Goal: Task Accomplishment & Management: Use online tool/utility

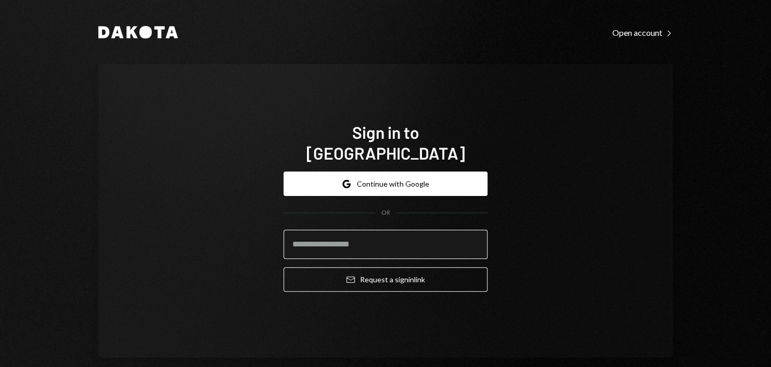
click at [345, 230] on input "email" at bounding box center [386, 244] width 204 height 29
type input "**********"
click at [284, 268] on button "Email Request a sign in link" at bounding box center [386, 280] width 204 height 24
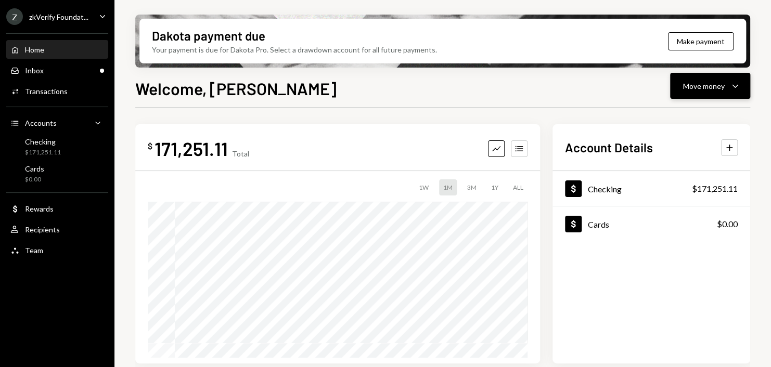
click at [711, 82] on div "Move money" at bounding box center [704, 86] width 42 height 11
click at [689, 112] on div "Send" at bounding box center [702, 117] width 76 height 11
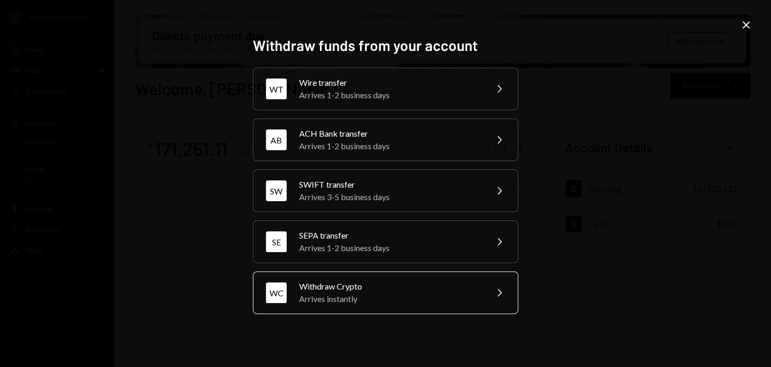
click at [371, 303] on div "Arrives instantly" at bounding box center [389, 299] width 181 height 12
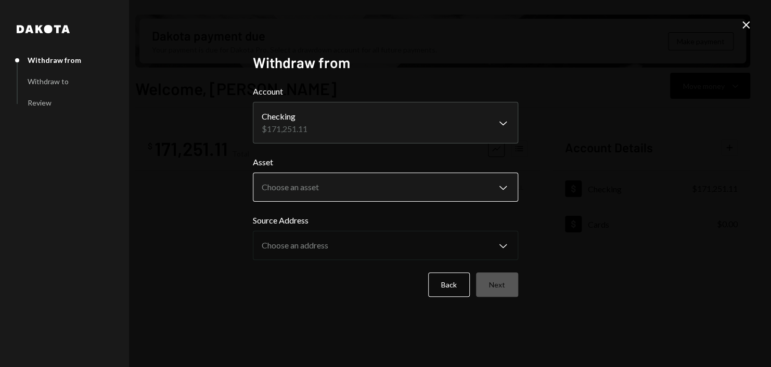
click at [335, 199] on body "Z zkVerify Foundat... Caret Down Home Home Inbox Inbox Activities Transactions …" at bounding box center [385, 183] width 771 height 367
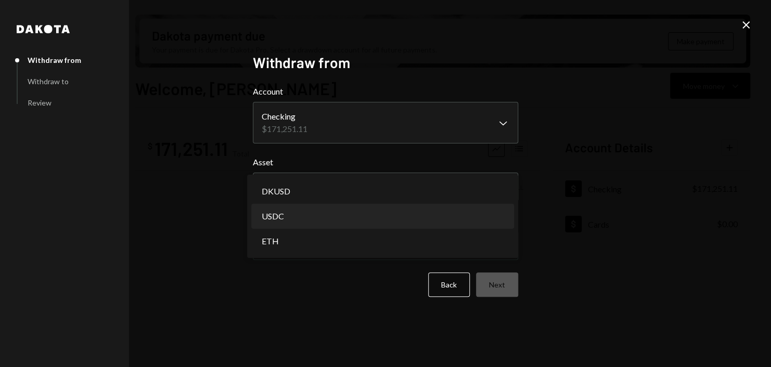
select select "****"
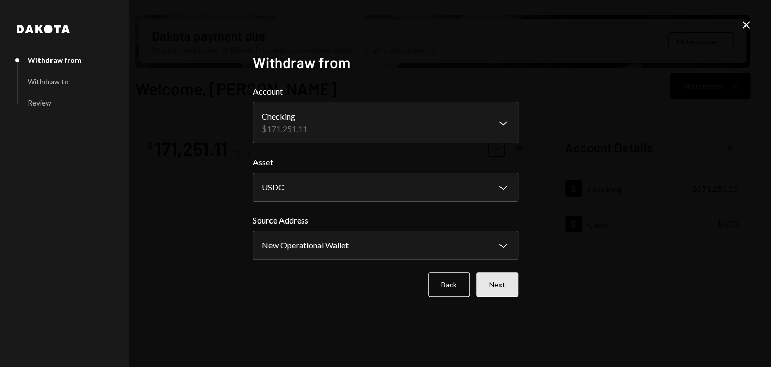
click at [500, 281] on button "Next" at bounding box center [497, 285] width 42 height 24
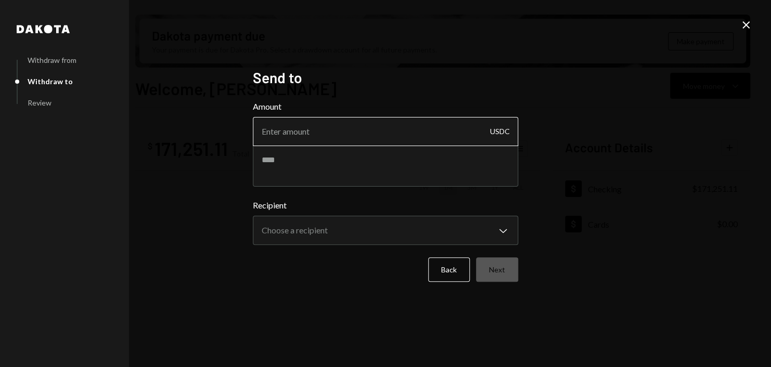
click at [358, 121] on input "Amount" at bounding box center [385, 131] width 265 height 29
type input "7500"
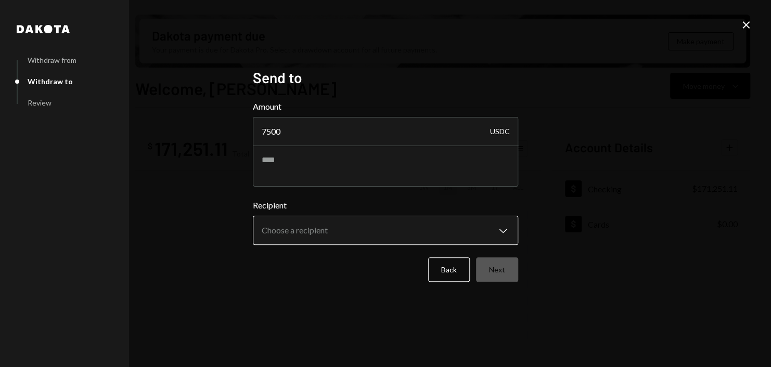
click at [313, 238] on body "Z zkVerify Foundat... Caret Down Home Home Inbox Inbox Activities Transactions …" at bounding box center [385, 183] width 771 height 367
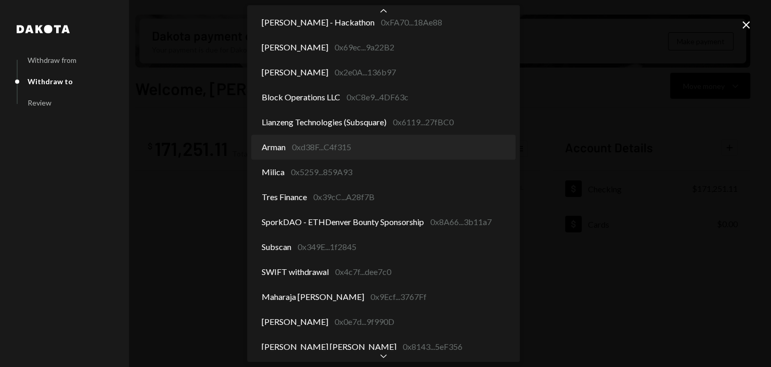
scroll to position [362, 0]
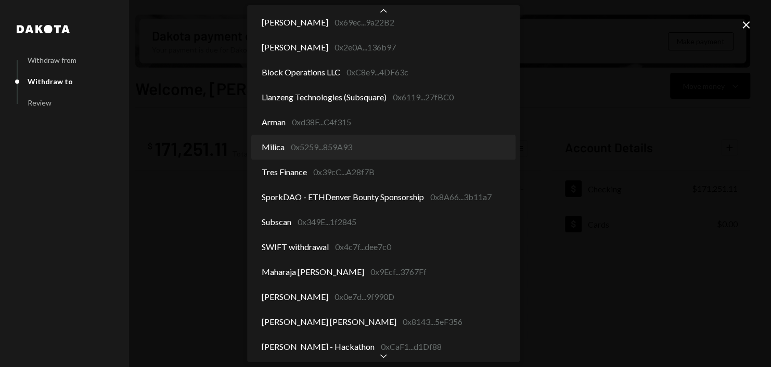
select select "**********"
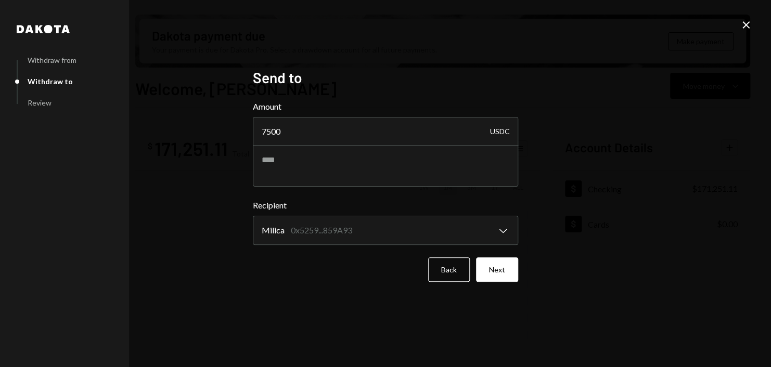
click at [522, 285] on div "**********" at bounding box center [385, 183] width 290 height 255
click at [513, 275] on button "Next" at bounding box center [497, 270] width 42 height 24
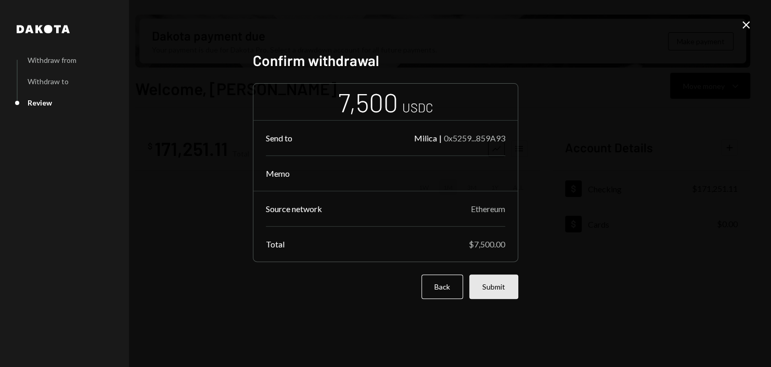
click at [511, 290] on button "Submit" at bounding box center [493, 287] width 49 height 24
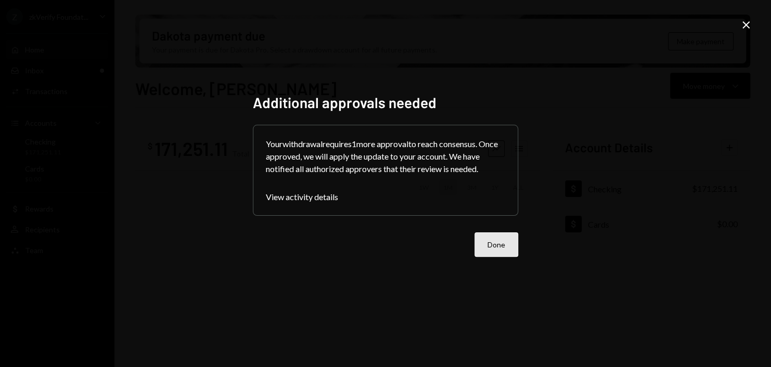
click at [501, 240] on button "Done" at bounding box center [497, 245] width 44 height 24
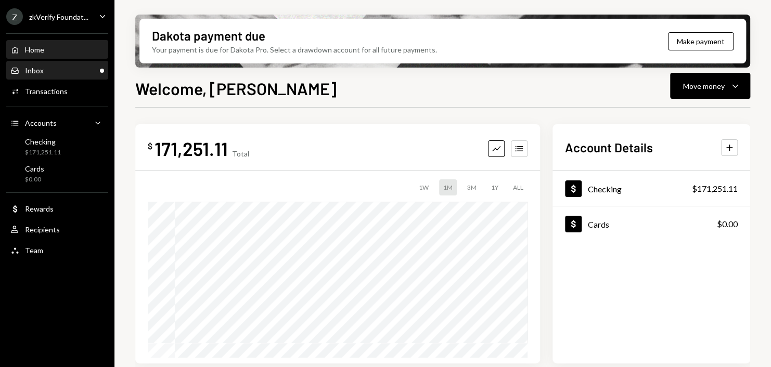
click at [59, 72] on div "Inbox Inbox" at bounding box center [57, 70] width 94 height 9
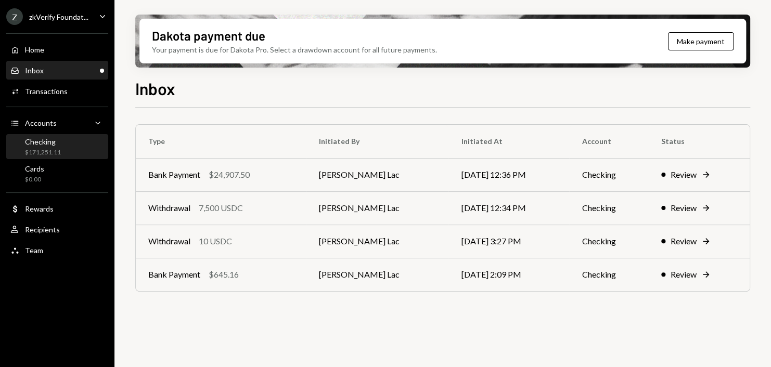
click at [50, 150] on div "$171,251.11" at bounding box center [43, 152] width 36 height 9
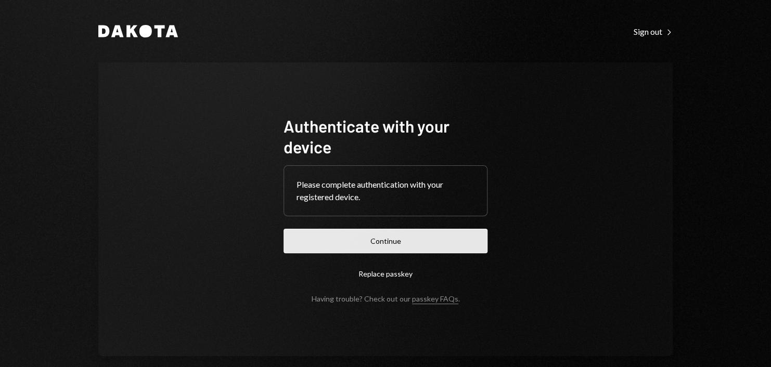
click at [364, 240] on button "Continue" at bounding box center [386, 241] width 204 height 24
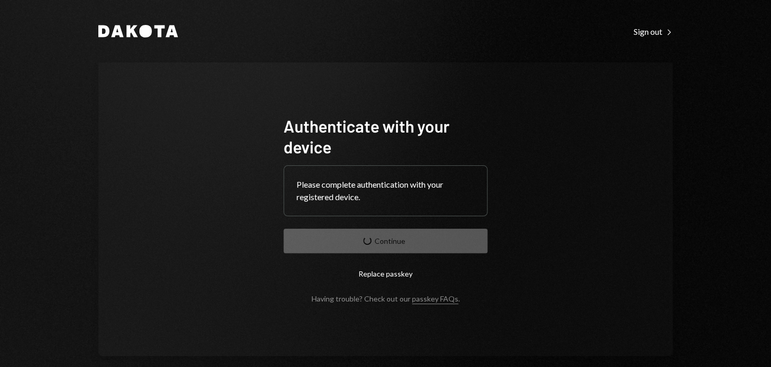
drag, startPoint x: 68, startPoint y: 118, endPoint x: 22, endPoint y: 85, distance: 56.6
click at [68, 118] on div "Dakota Sign out Right Caret Authenticate with your device Please complete authe…" at bounding box center [385, 183] width 771 height 367
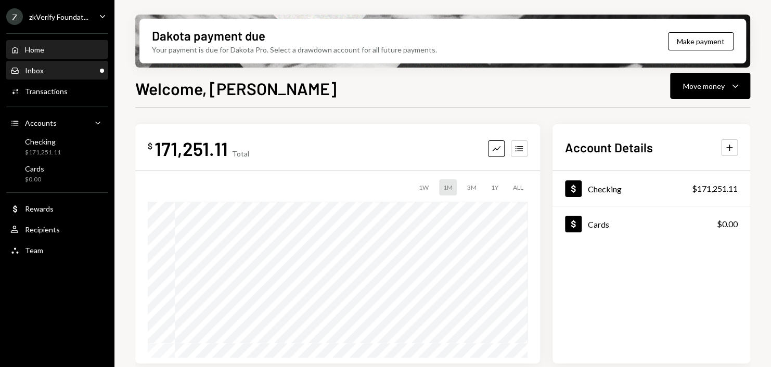
click at [56, 71] on div "Inbox Inbox" at bounding box center [57, 70] width 94 height 9
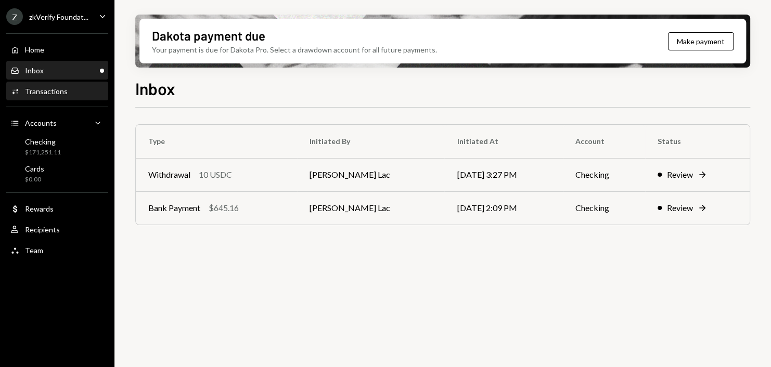
click at [56, 84] on div "Activities Transactions" at bounding box center [57, 92] width 94 height 18
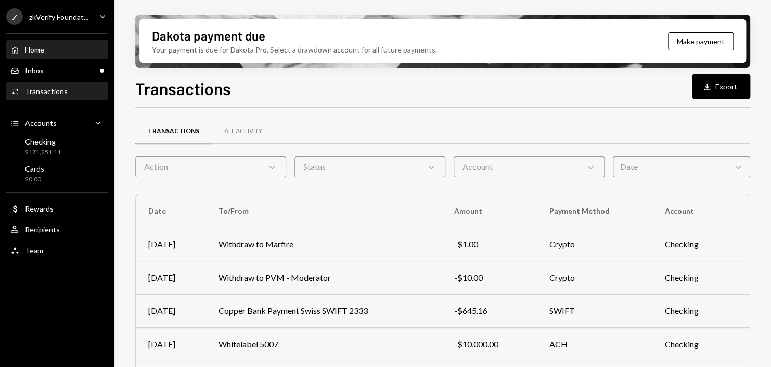
click at [69, 56] on div "Home Home" at bounding box center [57, 50] width 94 height 18
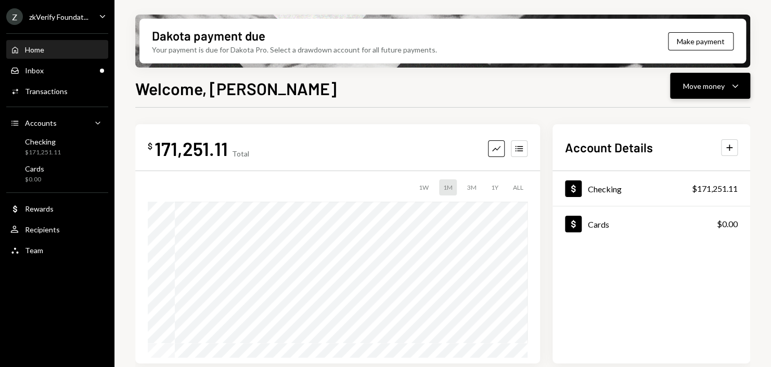
click at [708, 90] on div "Move money" at bounding box center [704, 86] width 42 height 11
click at [683, 112] on div "Send" at bounding box center [702, 117] width 76 height 11
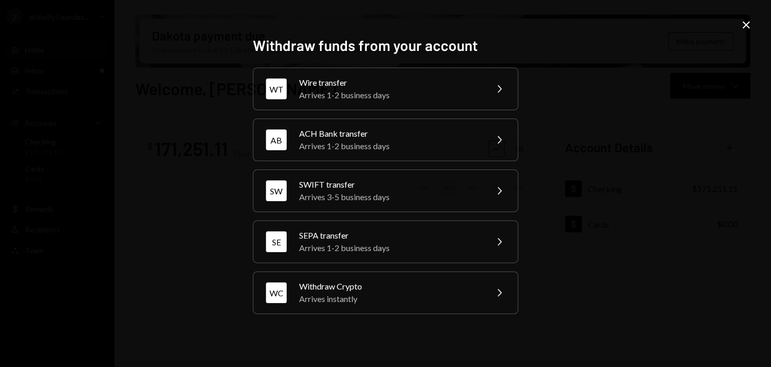
click at [751, 24] on icon "Close" at bounding box center [746, 25] width 12 height 12
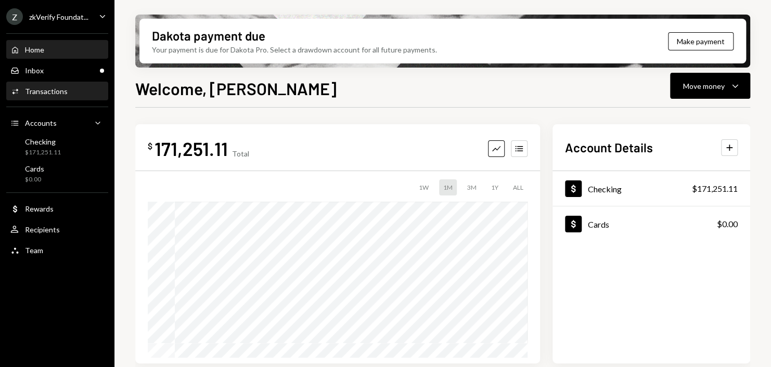
click at [62, 95] on div "Transactions" at bounding box center [46, 91] width 43 height 9
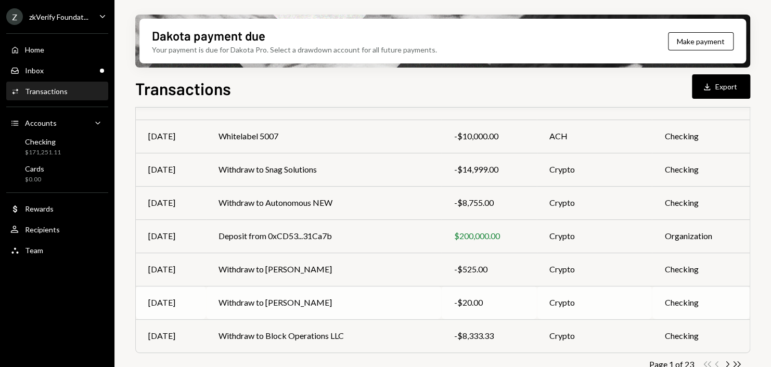
scroll to position [225, 0]
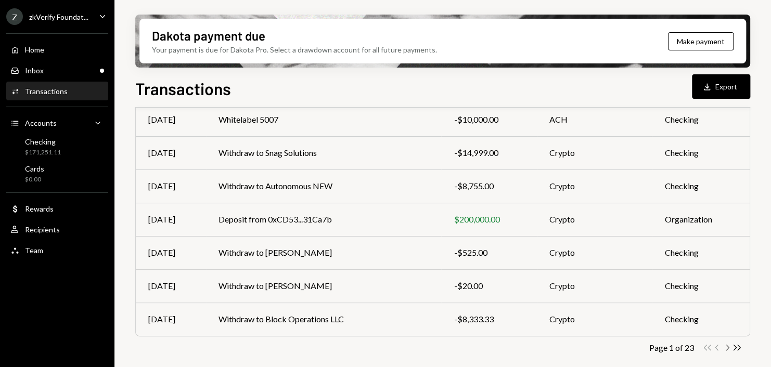
click at [729, 348] on icon "Chevron Right" at bounding box center [727, 348] width 10 height 10
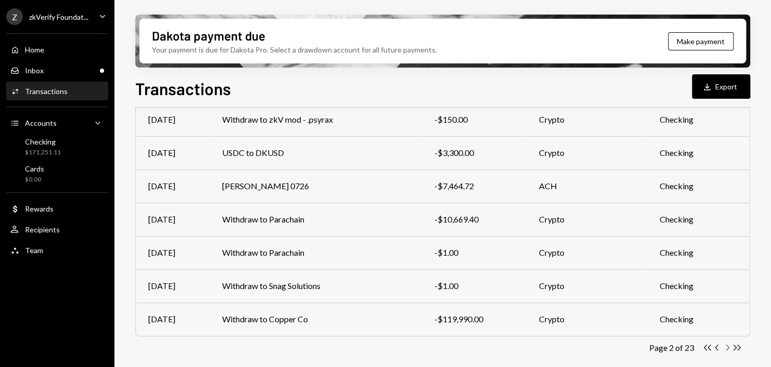
click at [726, 347] on icon "Chevron Right" at bounding box center [727, 348] width 10 height 10
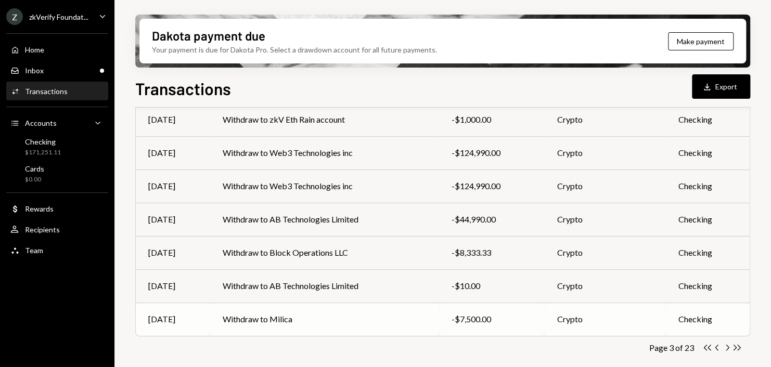
click at [312, 313] on td "Withdraw to Milica" at bounding box center [324, 319] width 229 height 33
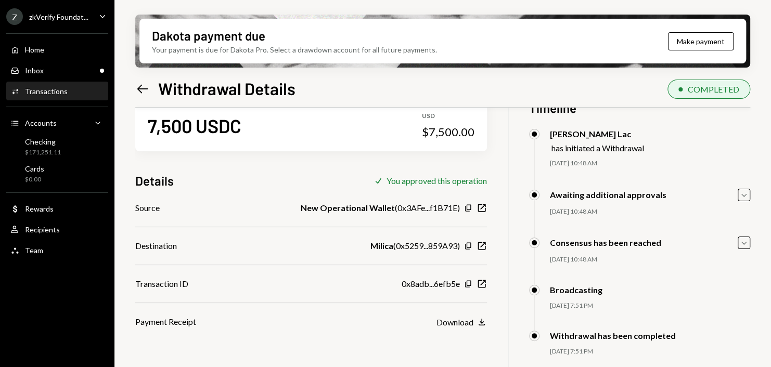
scroll to position [52, 0]
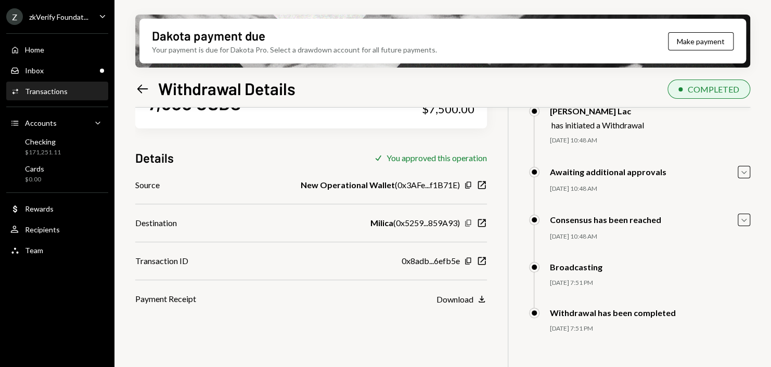
click at [470, 224] on icon "Copy" at bounding box center [468, 223] width 8 height 8
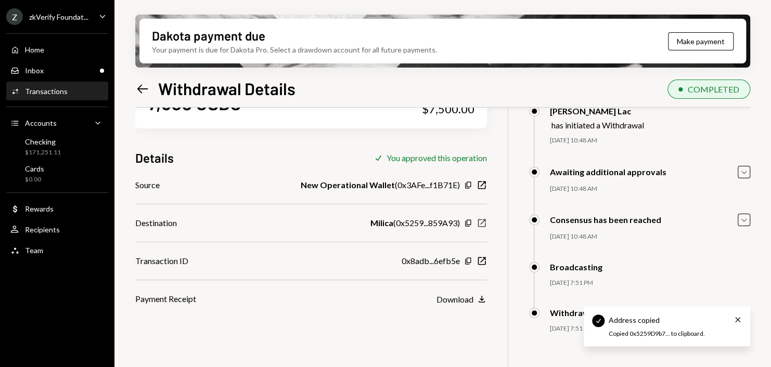
click at [481, 225] on icon "New Window" at bounding box center [482, 223] width 10 height 10
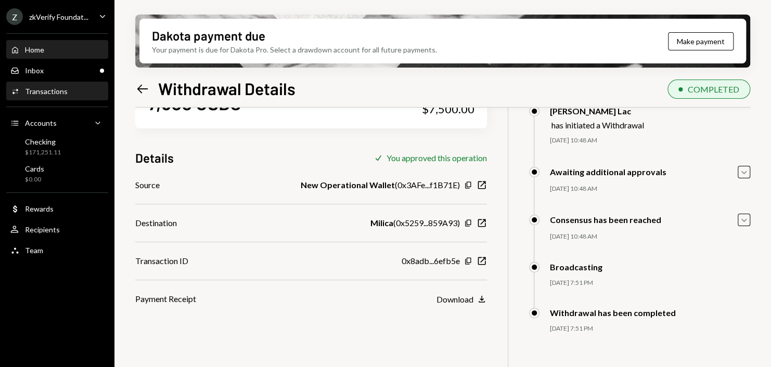
click at [63, 50] on div "Home Home" at bounding box center [57, 49] width 94 height 9
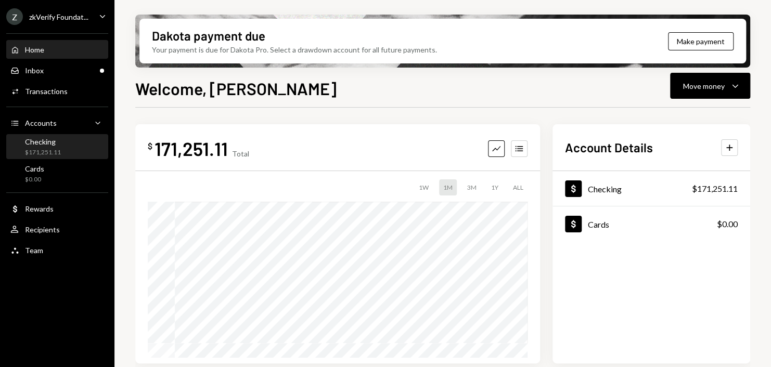
click at [53, 149] on div "$171,251.11" at bounding box center [43, 152] width 36 height 9
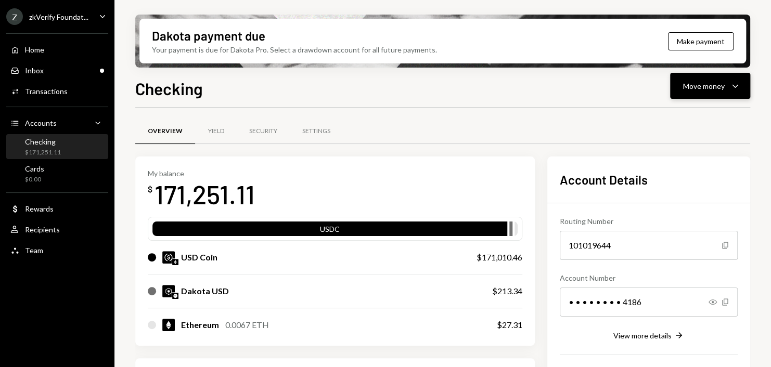
click at [689, 93] on button "Move money Caret Down" at bounding box center [710, 86] width 80 height 26
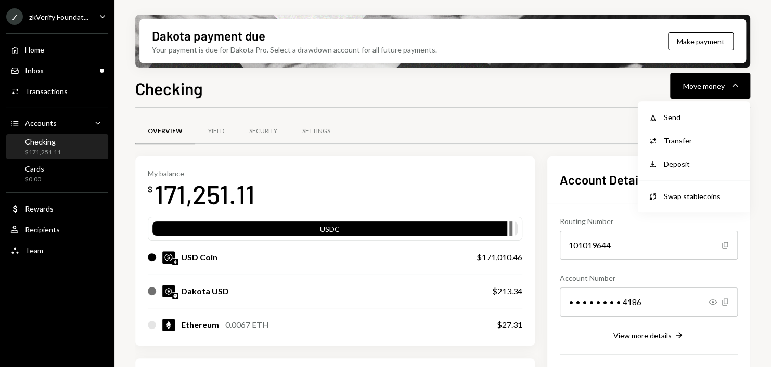
click at [683, 121] on div "Send" at bounding box center [702, 117] width 76 height 11
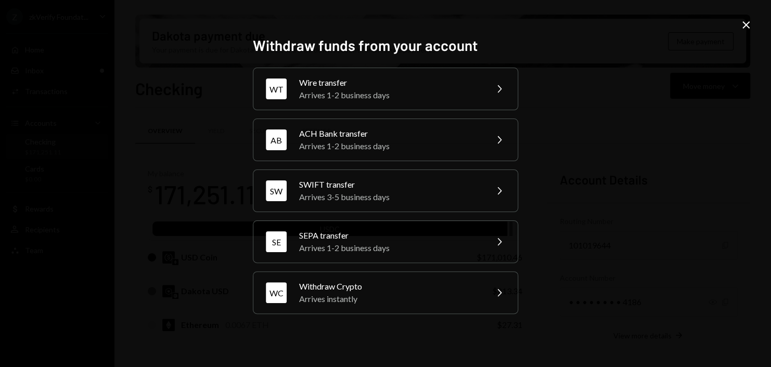
click at [631, 164] on div "Withdraw funds from your account WT Wire transfer Arrives 1-2 business days Che…" at bounding box center [385, 183] width 771 height 367
click at [427, 303] on div "Arrives instantly" at bounding box center [389, 299] width 181 height 12
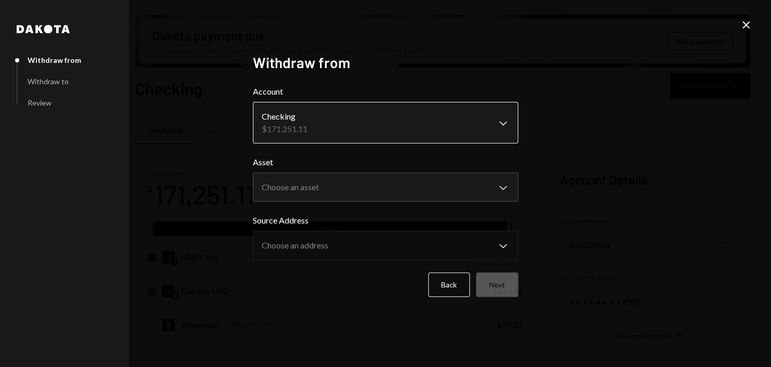
click at [494, 124] on body "Z zkVerify Foundat... Caret Down Home Home Inbox Inbox Activities Transactions …" at bounding box center [385, 183] width 771 height 367
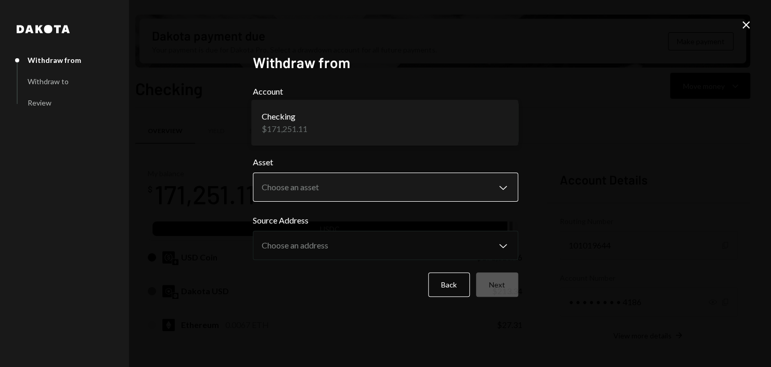
click at [371, 183] on body "Z zkVerify Foundat... Caret Down Home Home Inbox Inbox Activities Transactions …" at bounding box center [385, 183] width 771 height 367
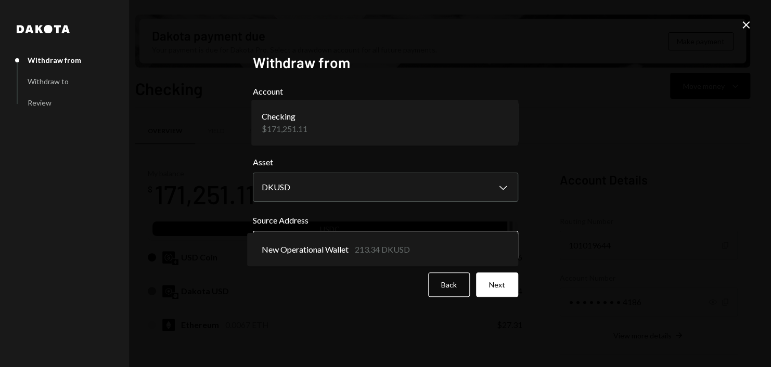
click at [341, 241] on body "Z zkVerify Foundat... Caret Down Home Home Inbox Inbox Activities Transactions …" at bounding box center [385, 183] width 771 height 367
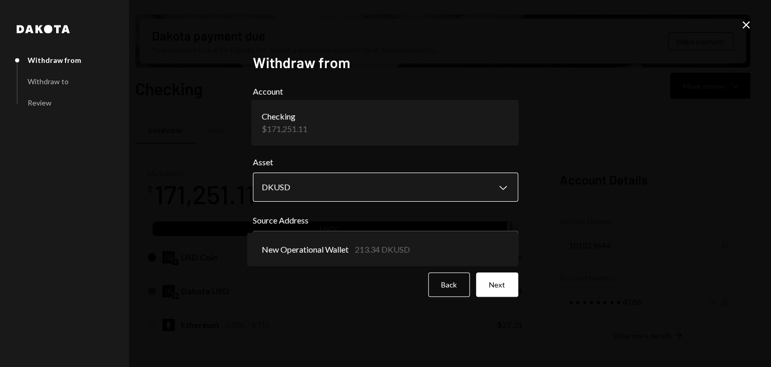
click at [364, 188] on body "Z zkVerify Foundat... Caret Down Home Home Inbox Inbox Activities Transactions …" at bounding box center [385, 183] width 771 height 367
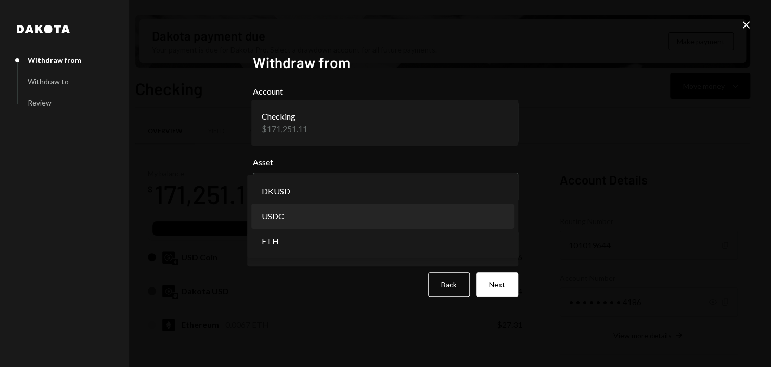
select select "****"
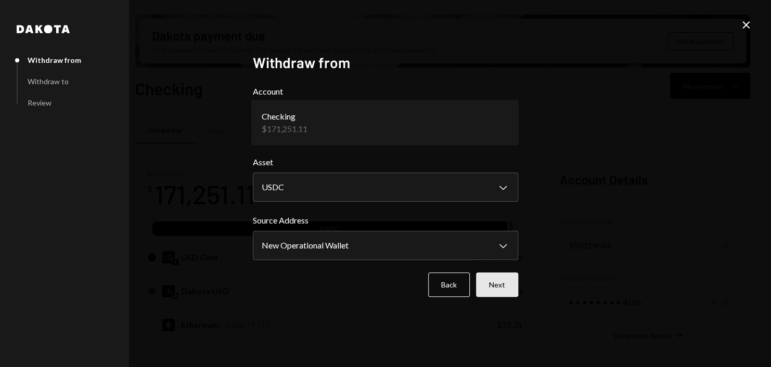
click at [502, 283] on button "Next" at bounding box center [497, 285] width 42 height 24
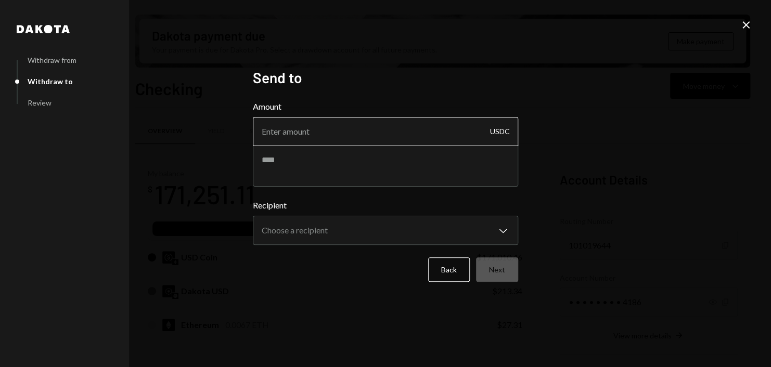
click at [348, 132] on input "Amount" at bounding box center [385, 131] width 265 height 29
type input "7500"
click at [568, 209] on div "**********" at bounding box center [385, 183] width 771 height 367
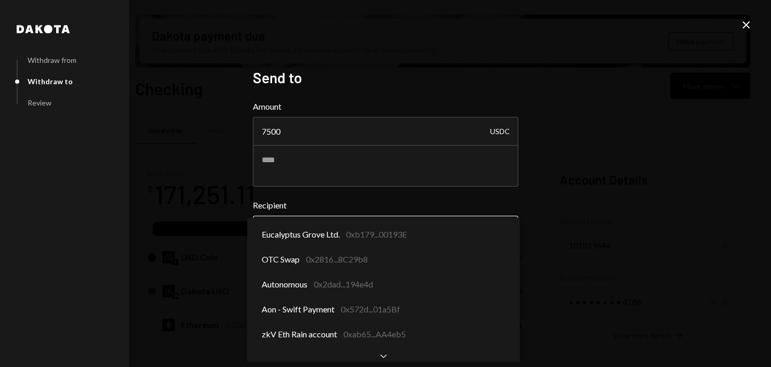
click at [464, 235] on body "Z zkVerify Foundat... Caret Down Home Home Inbox Inbox Activities Transactions …" at bounding box center [385, 183] width 771 height 367
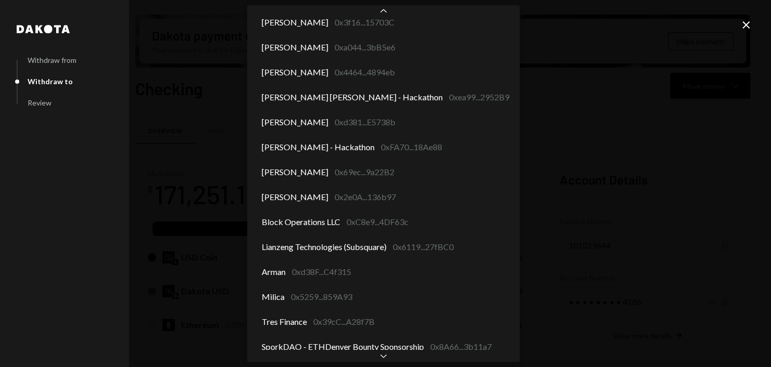
scroll to position [262, 0]
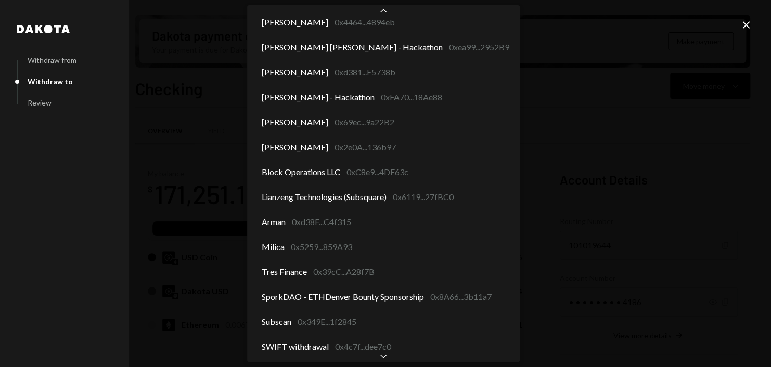
select select "**********"
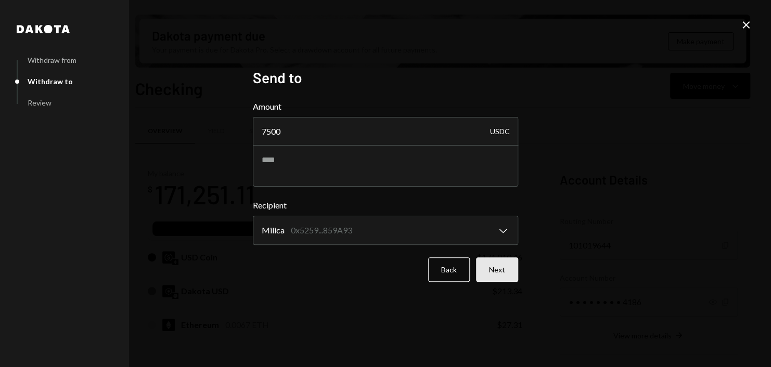
click at [500, 270] on button "Next" at bounding box center [497, 270] width 42 height 24
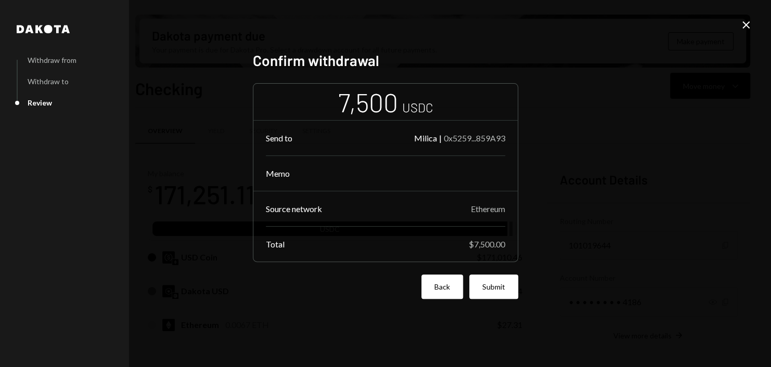
click at [435, 287] on button "Back" at bounding box center [443, 287] width 42 height 24
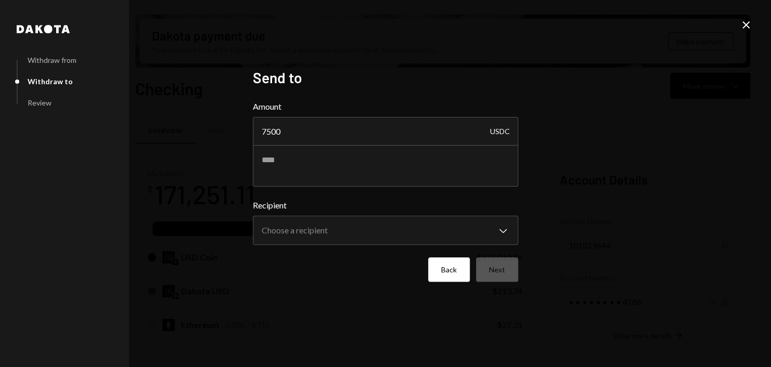
click at [448, 265] on button "Back" at bounding box center [449, 270] width 42 height 24
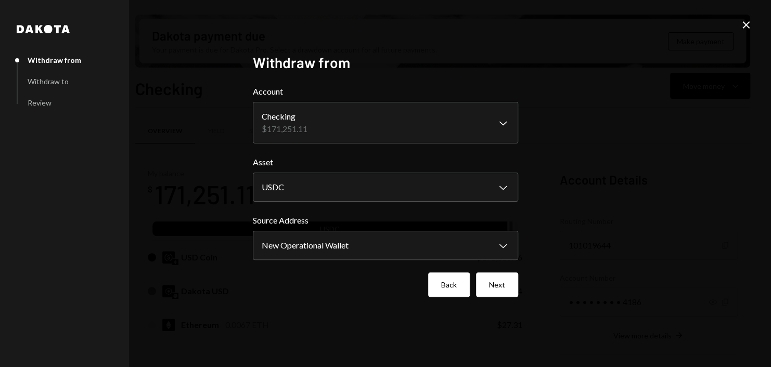
click at [454, 286] on button "Back" at bounding box center [449, 285] width 42 height 24
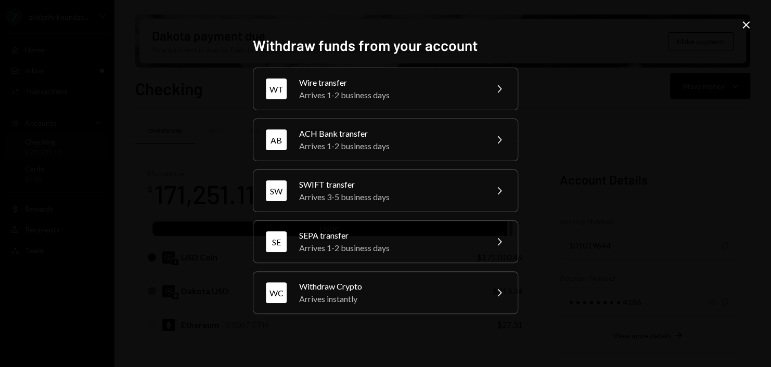
click at [743, 29] on icon "Close" at bounding box center [746, 25] width 12 height 12
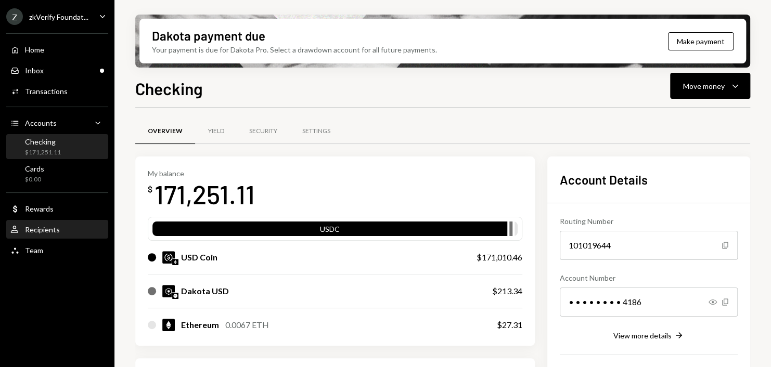
click at [54, 229] on div "Recipients" at bounding box center [42, 229] width 35 height 9
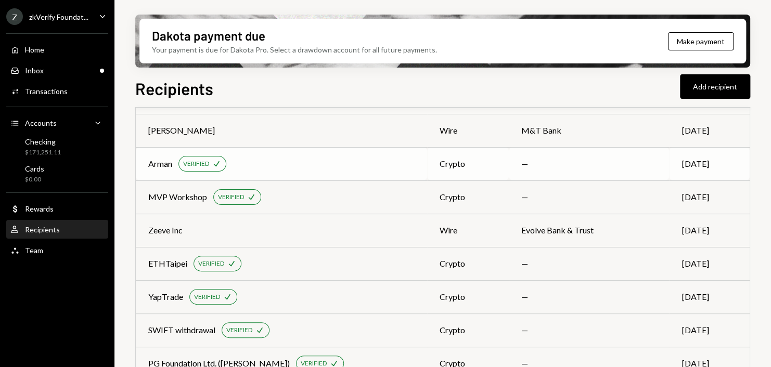
scroll to position [729, 0]
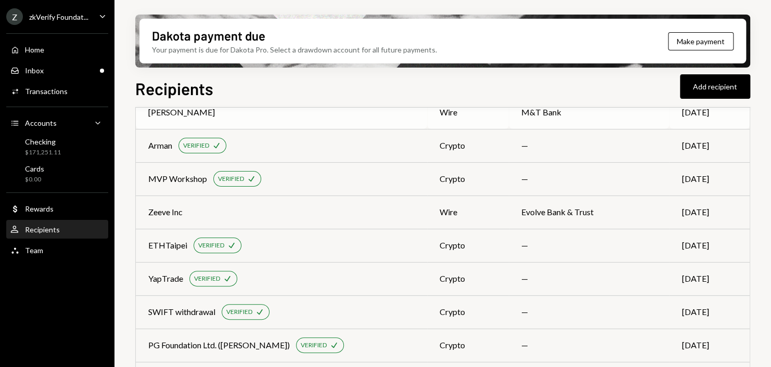
click at [341, 113] on div "Porzio" at bounding box center [281, 112] width 266 height 12
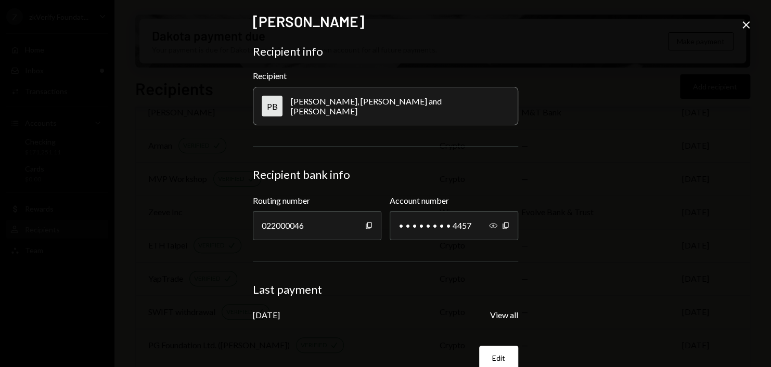
click at [489, 222] on icon "Show" at bounding box center [493, 226] width 8 height 8
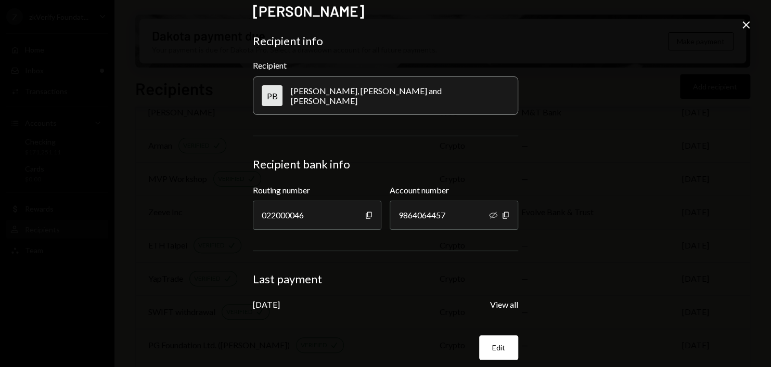
scroll to position [19, 0]
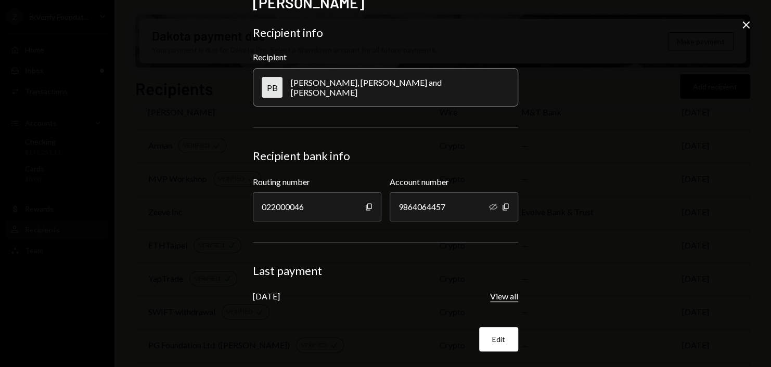
click at [510, 296] on button "View all" at bounding box center [504, 296] width 28 height 11
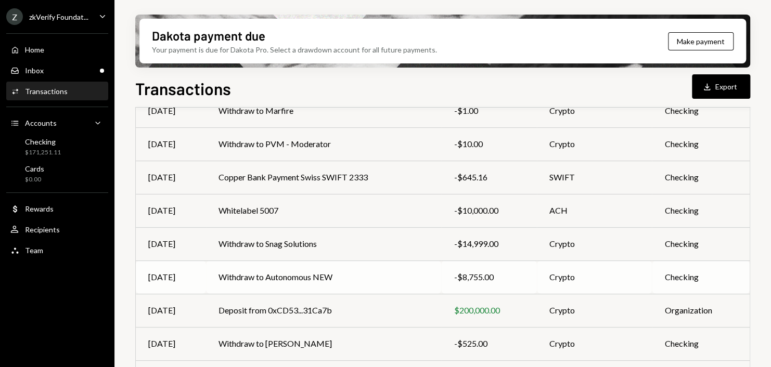
scroll to position [225, 0]
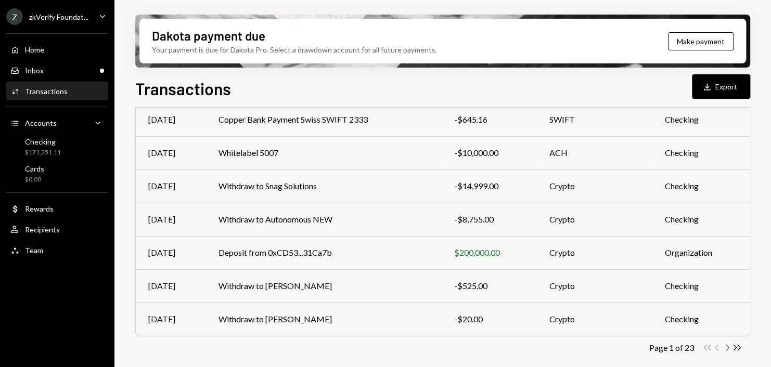
click at [729, 345] on icon "Chevron Right" at bounding box center [727, 348] width 10 height 10
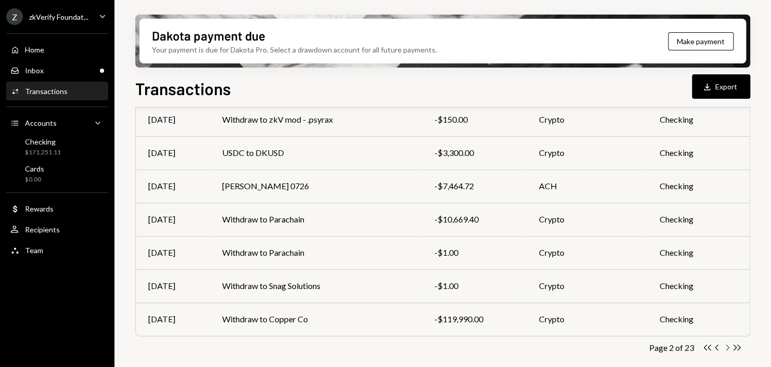
click at [729, 349] on icon "Chevron Right" at bounding box center [727, 348] width 10 height 10
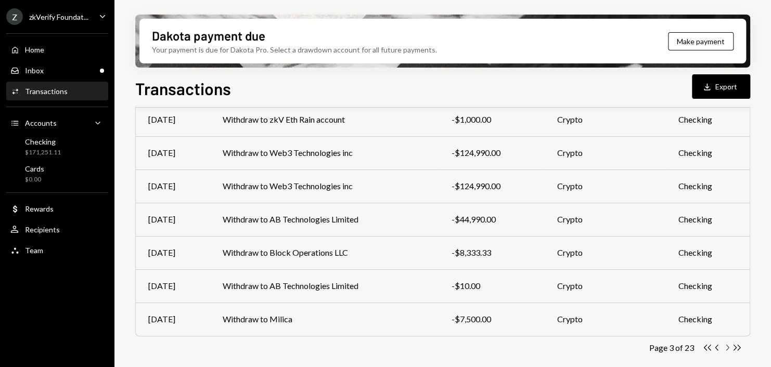
click at [729, 349] on icon "Chevron Right" at bounding box center [727, 348] width 10 height 10
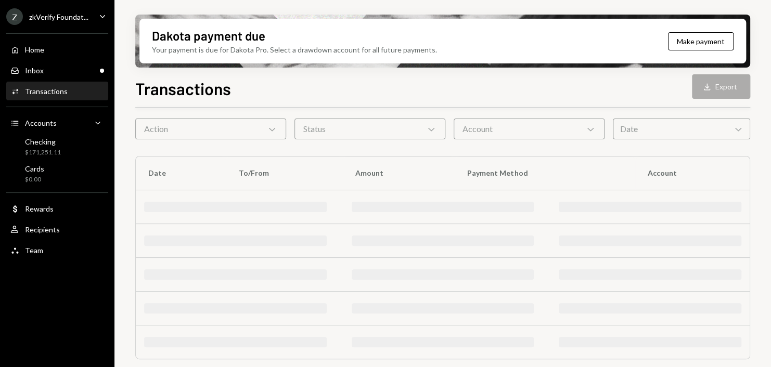
click at [729, 349] on div at bounding box center [443, 342] width 614 height 33
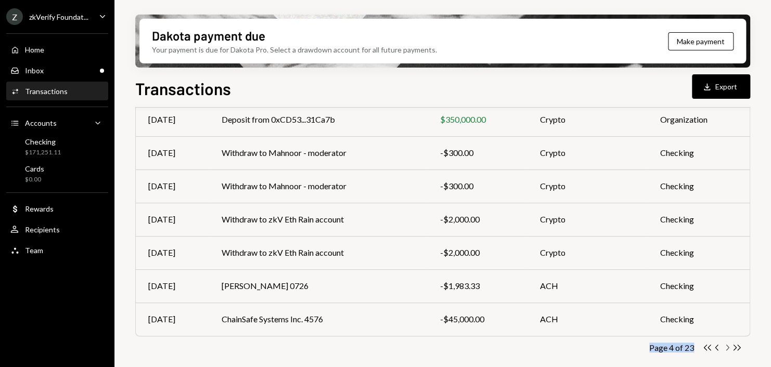
click at [729, 344] on icon "Chevron Right" at bounding box center [727, 348] width 10 height 10
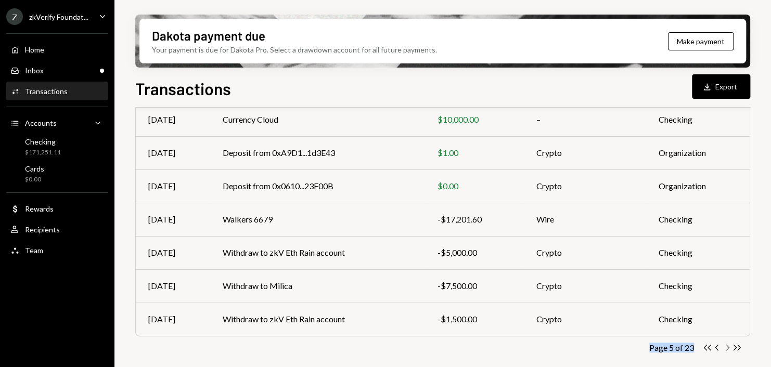
click at [727, 348] on icon "Chevron Right" at bounding box center [727, 348] width 10 height 10
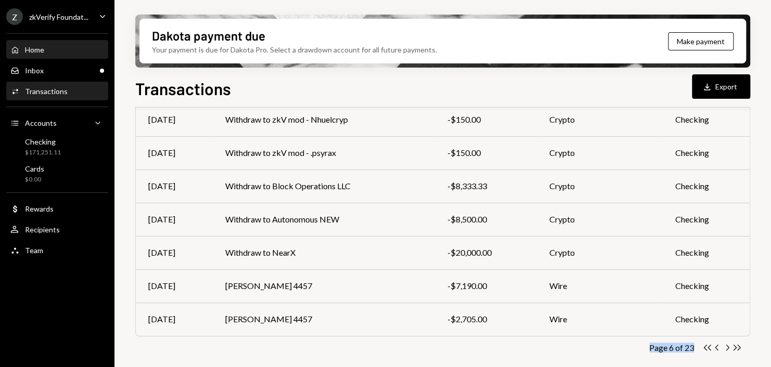
click at [46, 48] on div "Home Home" at bounding box center [57, 49] width 94 height 9
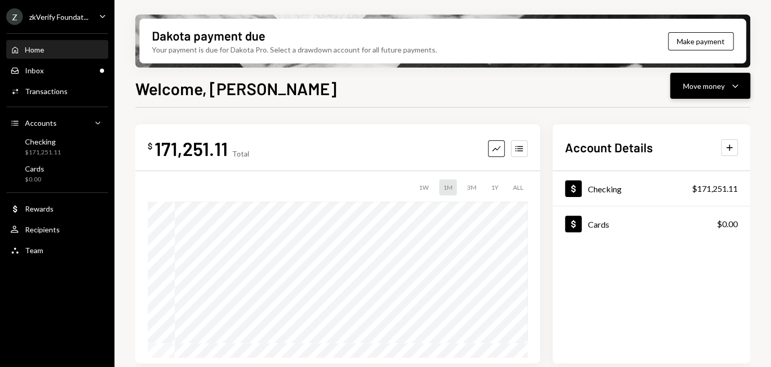
click at [702, 87] on div "Move money" at bounding box center [704, 86] width 42 height 11
click at [696, 113] on div "Send" at bounding box center [702, 117] width 76 height 11
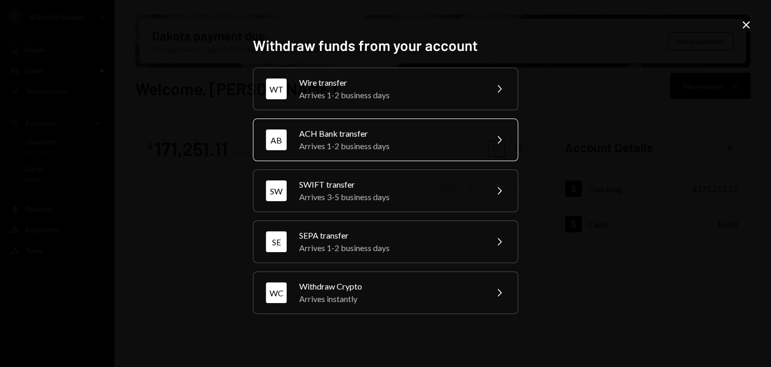
click at [407, 133] on div "ACH Bank transfer" at bounding box center [389, 134] width 181 height 12
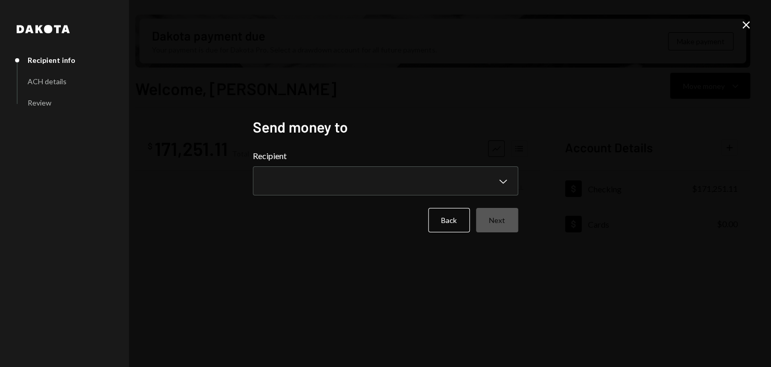
click at [389, 164] on div "**********" at bounding box center [385, 173] width 265 height 46
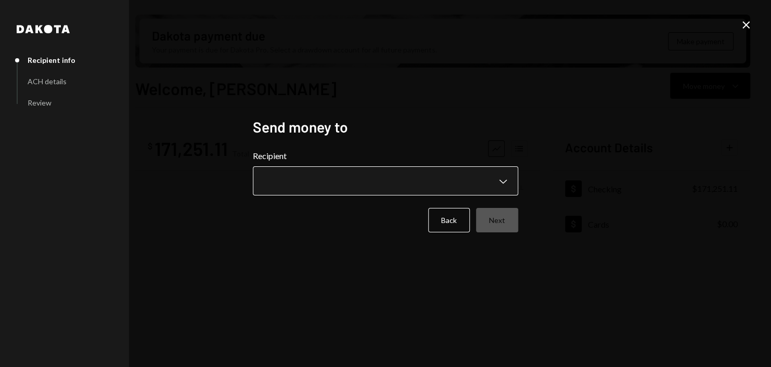
click at [392, 183] on body "Z zkVerify Foundat... Caret Down Home Home Inbox Inbox Activities Transactions …" at bounding box center [385, 183] width 771 height 367
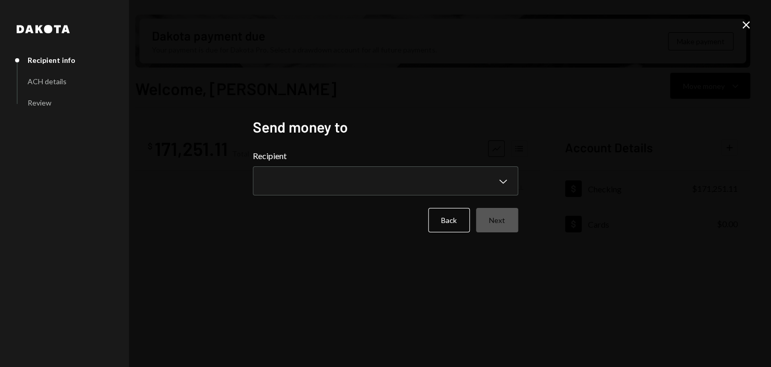
click at [405, 153] on label "Recipient" at bounding box center [385, 156] width 265 height 12
click at [446, 216] on button "Back" at bounding box center [449, 220] width 42 height 24
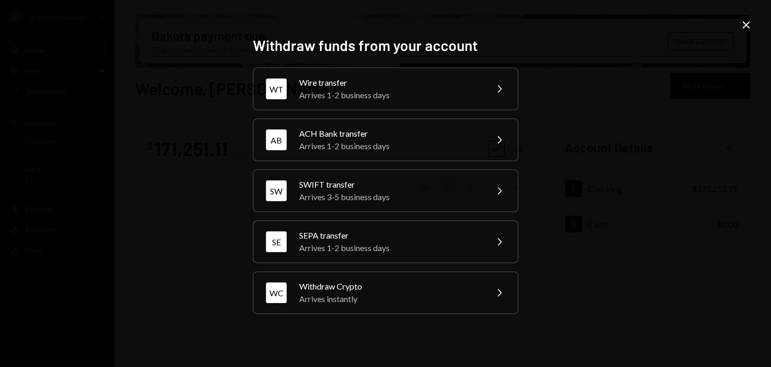
click at [450, 82] on div "Wire transfer" at bounding box center [389, 83] width 181 height 12
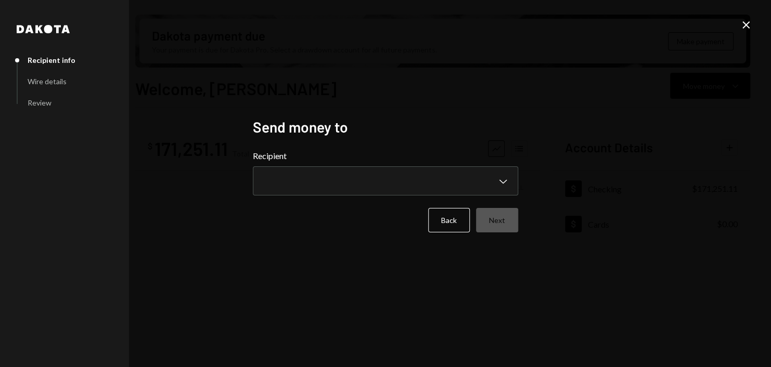
click at [377, 166] on div "**********" at bounding box center [385, 173] width 265 height 46
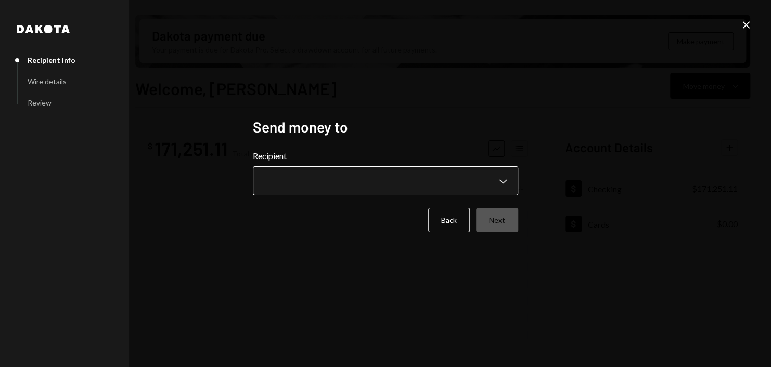
click at [375, 177] on body "Z zkVerify Foundat... Caret Down Home Home Inbox Inbox Activities Transactions …" at bounding box center [385, 183] width 771 height 367
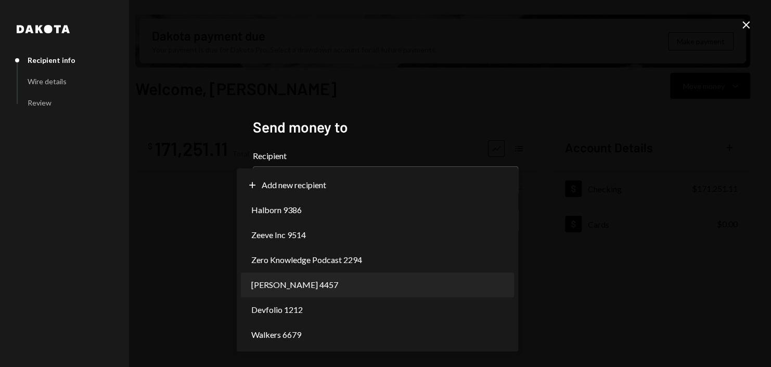
select select "**********"
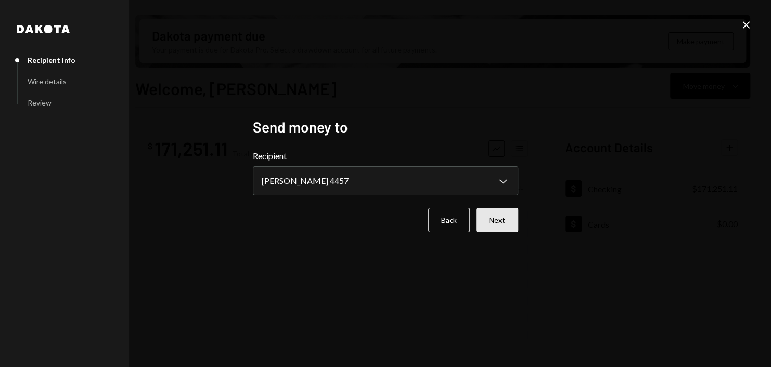
click at [513, 223] on button "Next" at bounding box center [497, 220] width 42 height 24
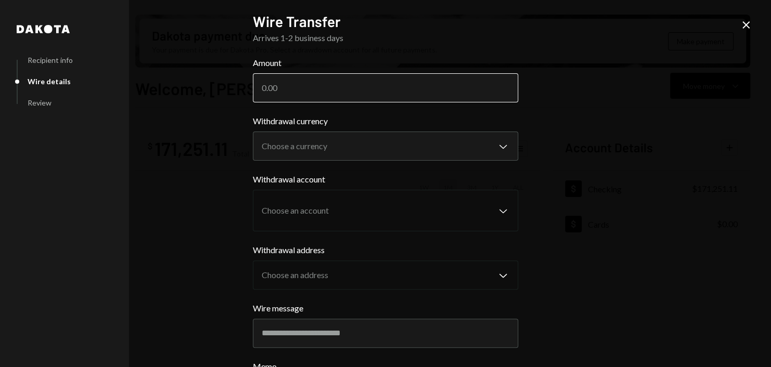
click at [328, 84] on input "Amount" at bounding box center [385, 87] width 265 height 29
click at [314, 85] on input "Amount" at bounding box center [385, 87] width 265 height 29
paste input "24907.50"
type input "24907.50"
click at [335, 109] on form "**********" at bounding box center [385, 256] width 265 height 399
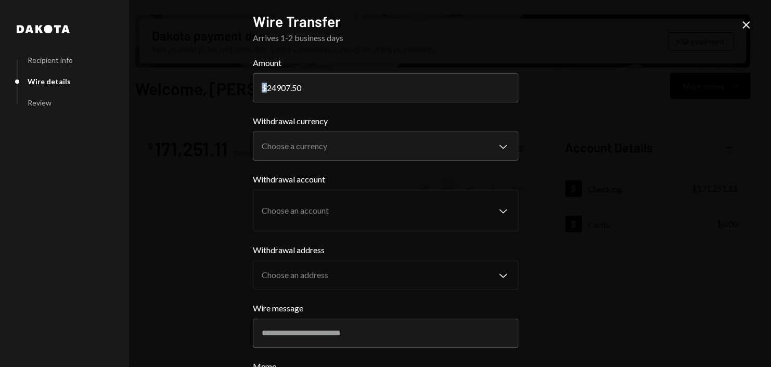
click at [262, 86] on div "$" at bounding box center [264, 88] width 5 height 10
click at [275, 108] on form "**********" at bounding box center [385, 256] width 265 height 399
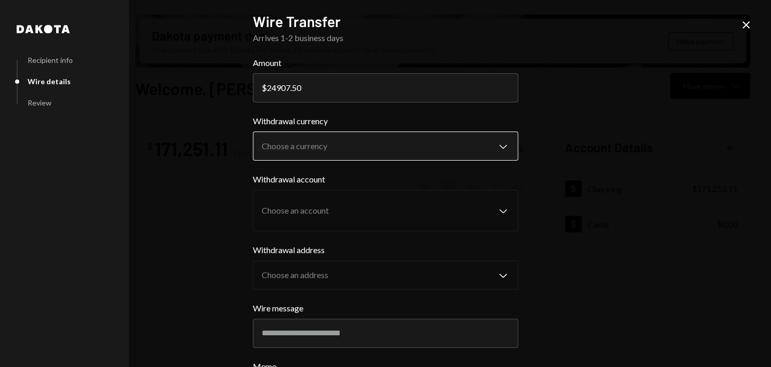
click at [309, 145] on body "Z zkVerify Foundat... Caret Down Home Home Inbox Inbox Activities Transactions …" at bounding box center [385, 183] width 771 height 367
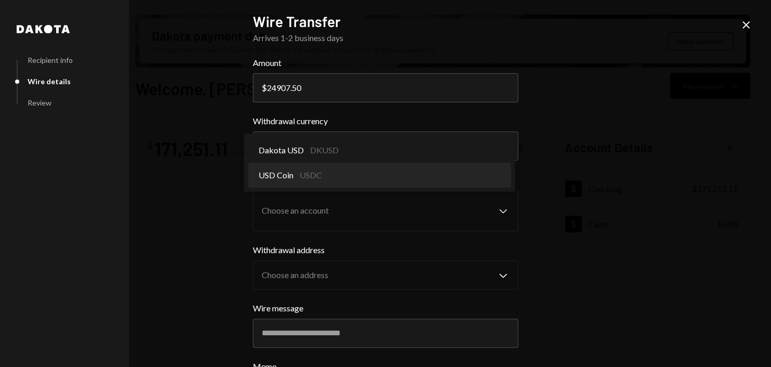
select select "****"
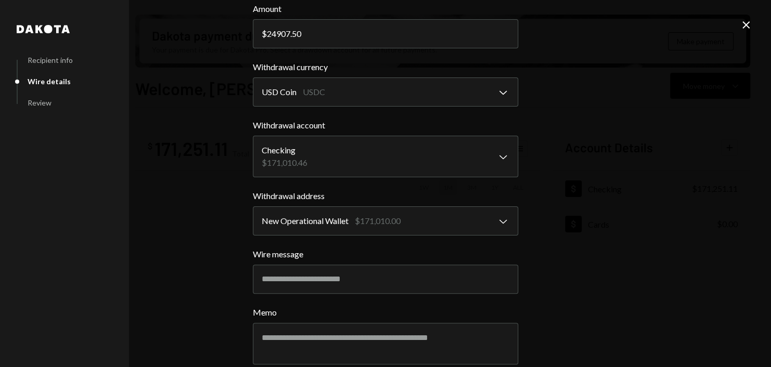
scroll to position [104, 0]
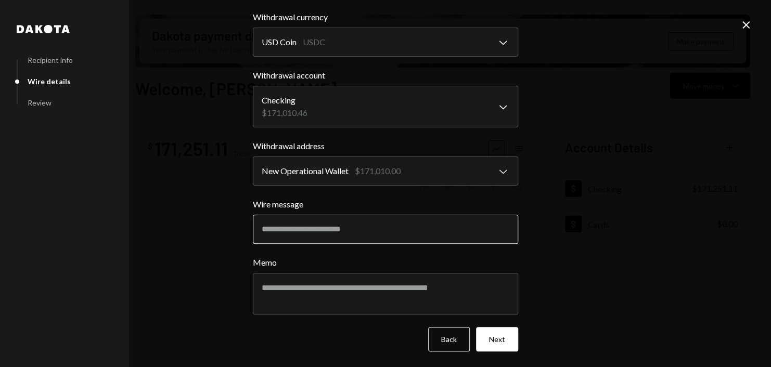
click at [333, 229] on input "Wire message" at bounding box center [385, 229] width 265 height 29
paste input "*******"
type input "*******"
click at [558, 278] on div "**********" at bounding box center [385, 183] width 771 height 367
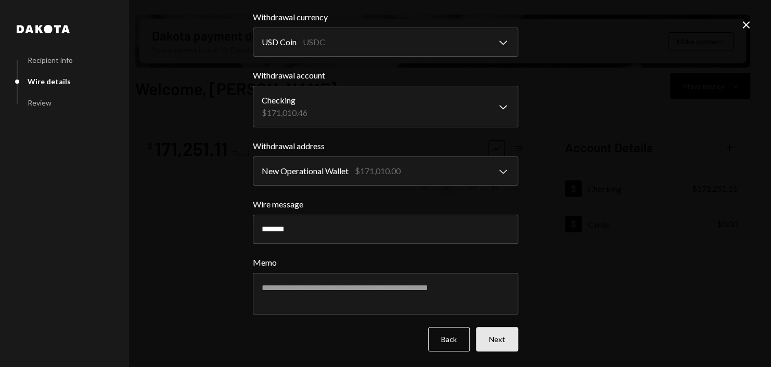
click at [495, 333] on button "Next" at bounding box center [497, 339] width 42 height 24
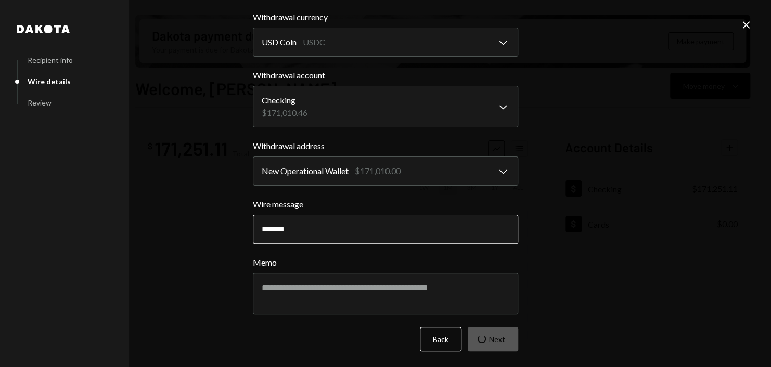
scroll to position [0, 0]
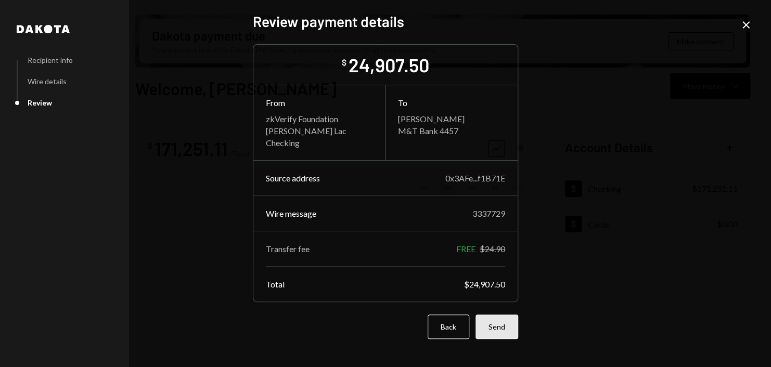
click at [496, 315] on button "Send" at bounding box center [497, 327] width 43 height 24
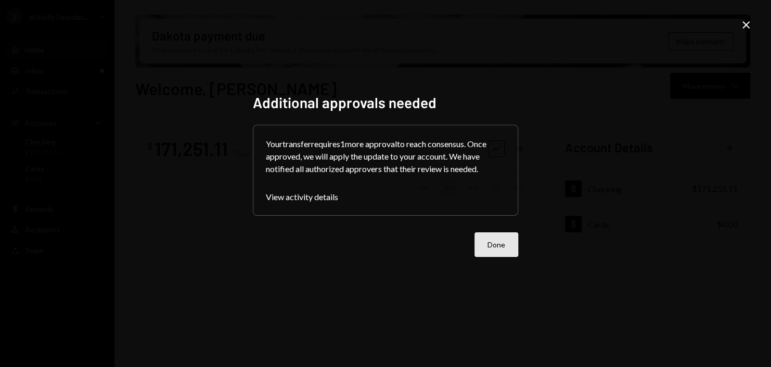
click at [497, 246] on button "Done" at bounding box center [497, 245] width 44 height 24
